Goal: Task Accomplishment & Management: Use online tool/utility

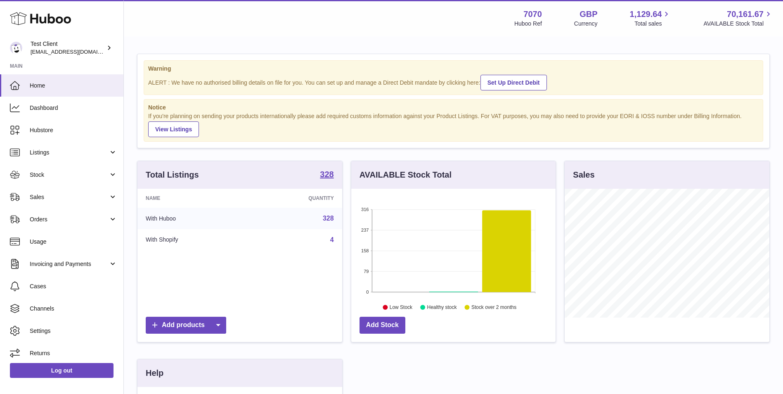
scroll to position [129, 204]
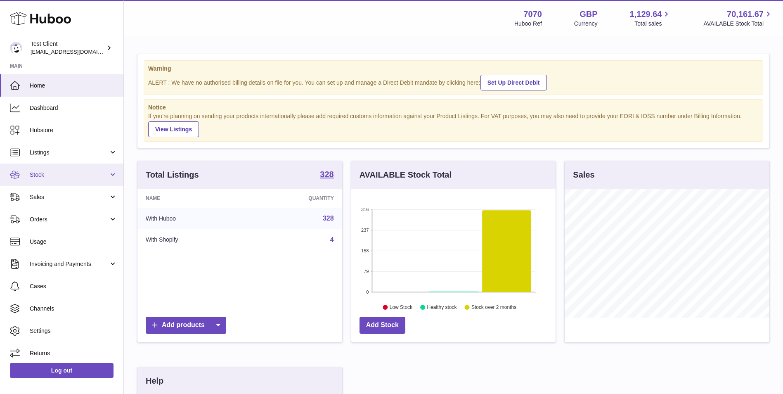
click at [64, 182] on link "Stock" at bounding box center [61, 174] width 123 height 22
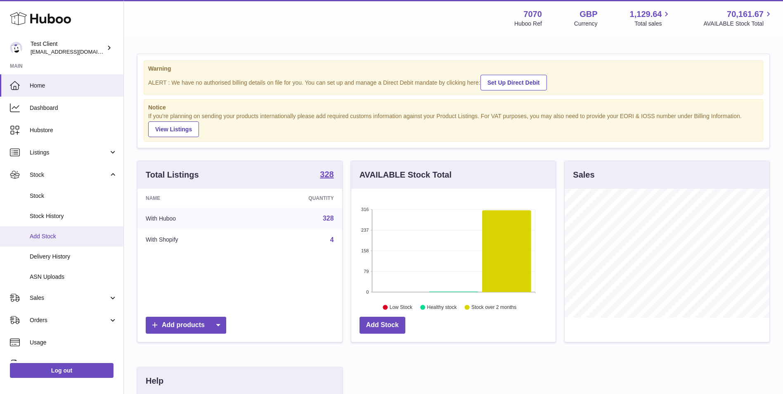
click at [80, 234] on span "Add Stock" at bounding box center [73, 236] width 87 height 8
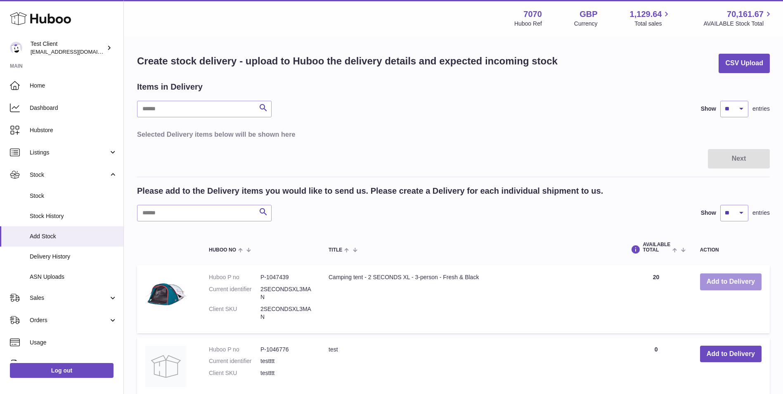
click at [739, 280] on button "Add to Delivery" at bounding box center [730, 281] width 61 height 17
